Goal: Navigation & Orientation: Find specific page/section

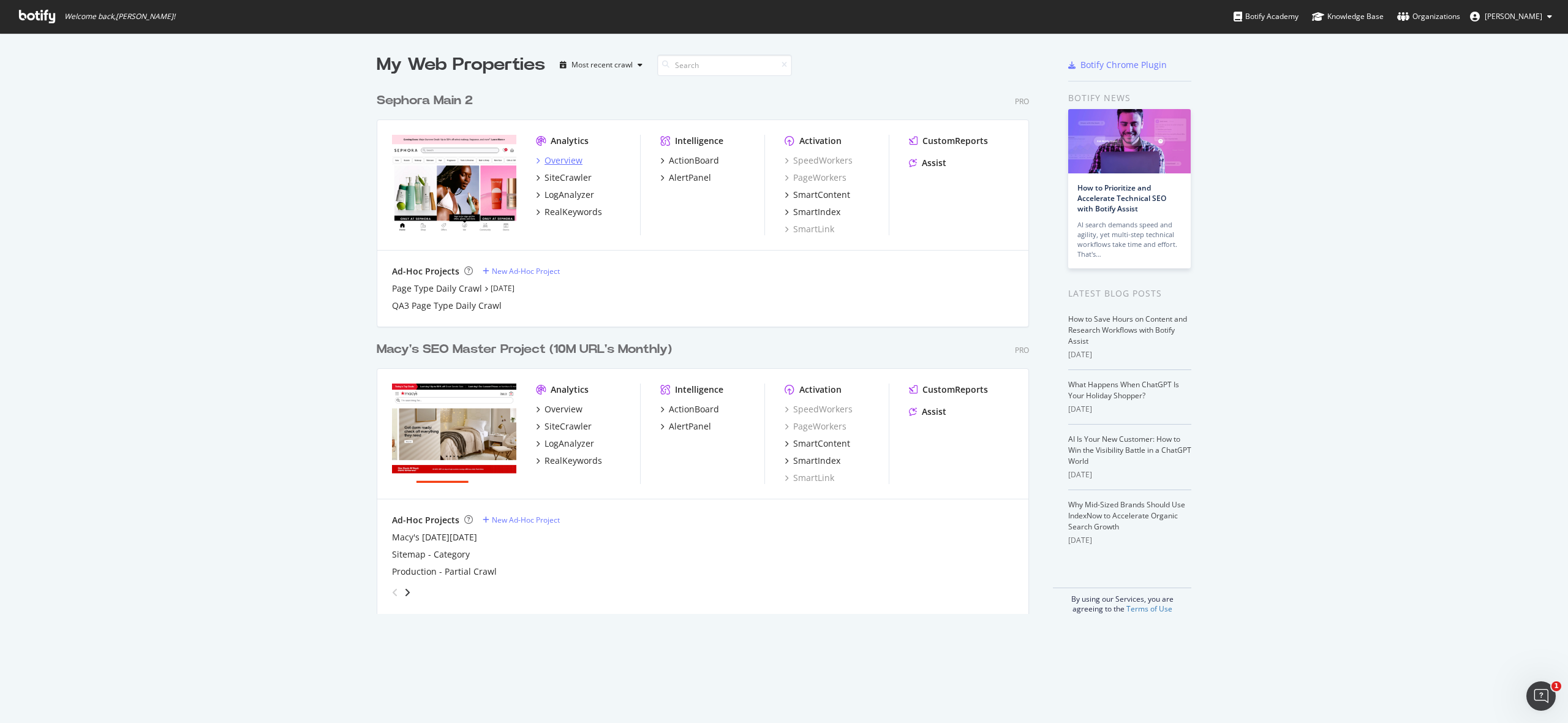
click at [560, 158] on div "Overview" at bounding box center [563, 161] width 38 height 12
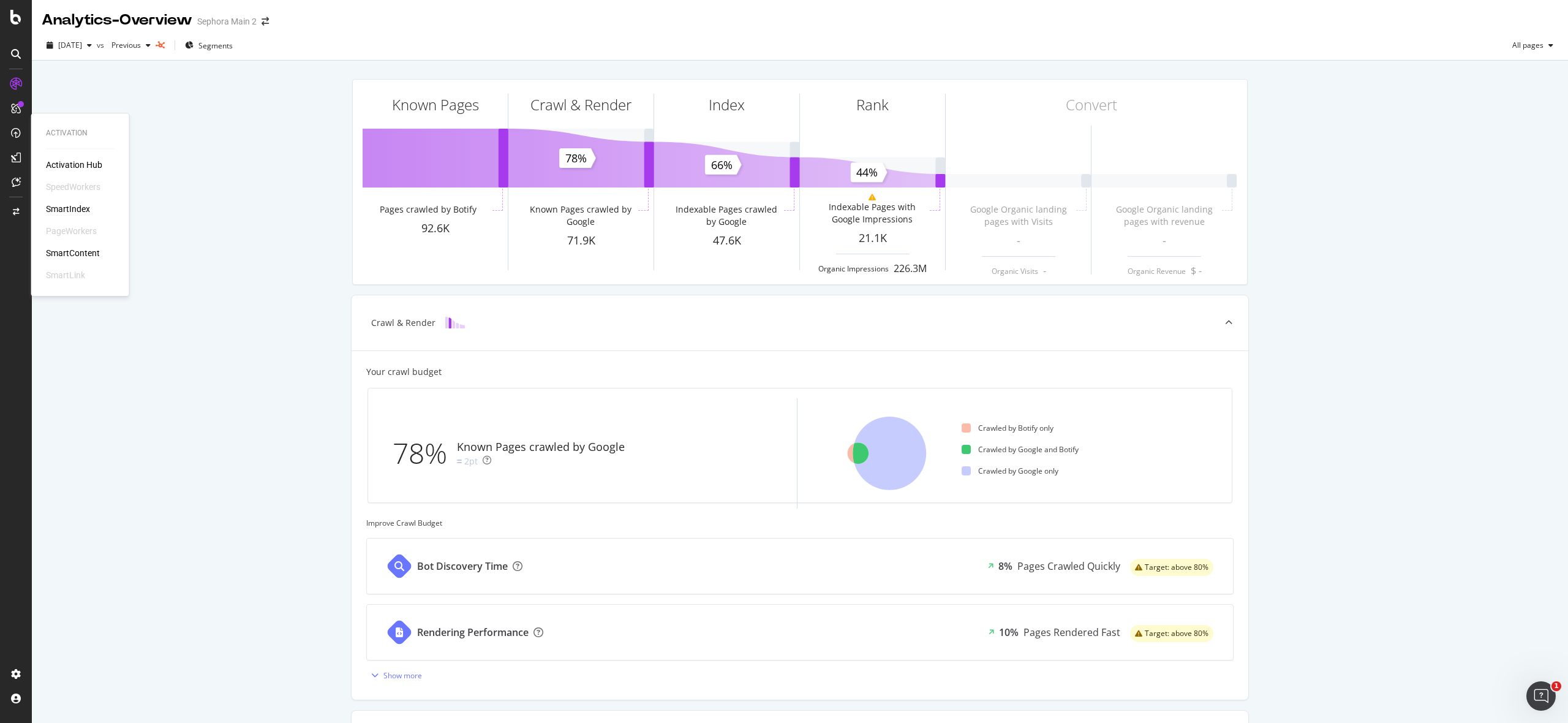
click at [74, 205] on div "SmartIndex" at bounding box center [68, 209] width 44 height 12
